Goal: Task Accomplishment & Management: Use online tool/utility

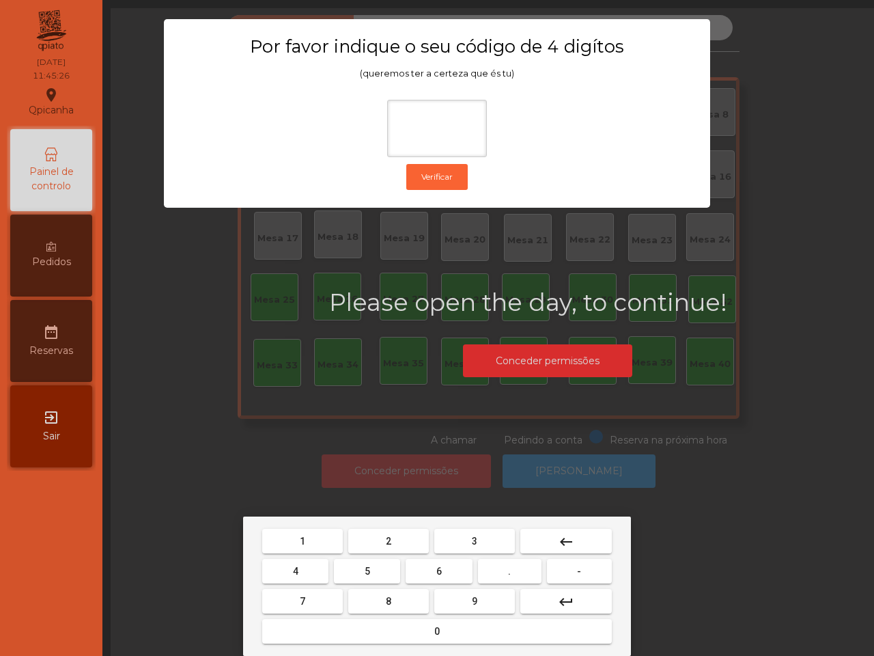
click at [456, 574] on button "6" at bounding box center [439, 571] width 66 height 25
click at [387, 570] on button "5" at bounding box center [367, 571] width 66 height 25
click at [318, 541] on button "1" at bounding box center [302, 541] width 81 height 25
click at [390, 533] on button "2" at bounding box center [388, 541] width 81 height 25
type input "****"
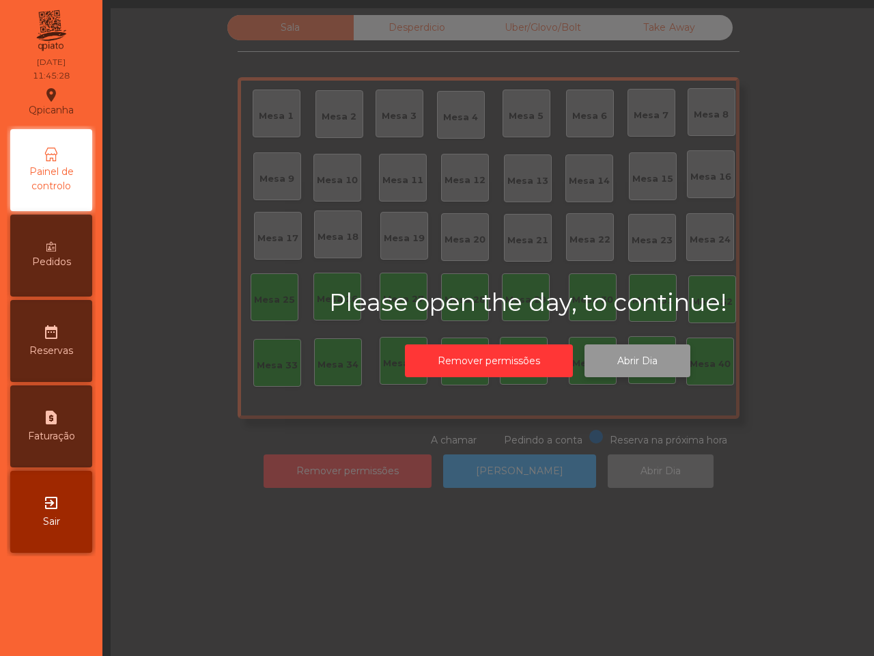
click at [667, 361] on button "Abrir Dia" at bounding box center [638, 360] width 106 height 33
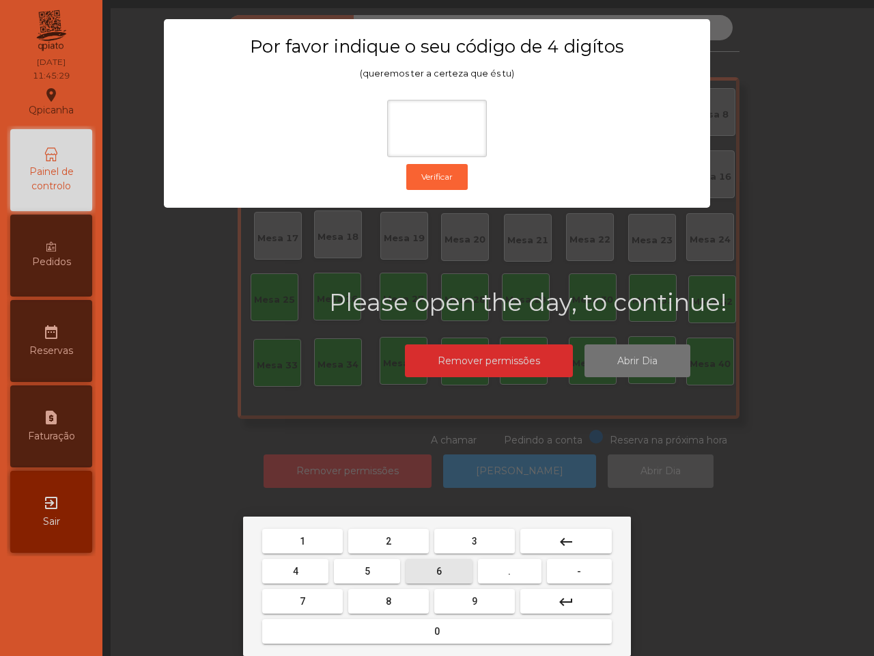
click at [441, 569] on span "6" at bounding box center [438, 571] width 5 height 11
click at [380, 571] on button "5" at bounding box center [367, 571] width 66 height 25
click at [318, 535] on button "1" at bounding box center [302, 541] width 81 height 25
click at [383, 533] on button "2" at bounding box center [388, 541] width 81 height 25
type input "****"
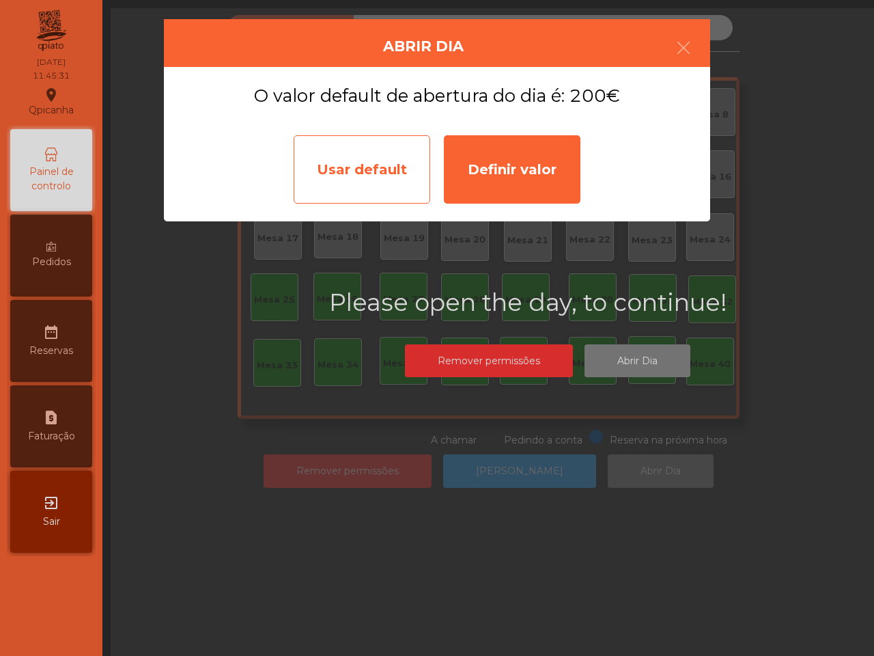
click at [401, 189] on div "Usar default" at bounding box center [362, 169] width 137 height 68
